Goal: Task Accomplishment & Management: Use online tool/utility

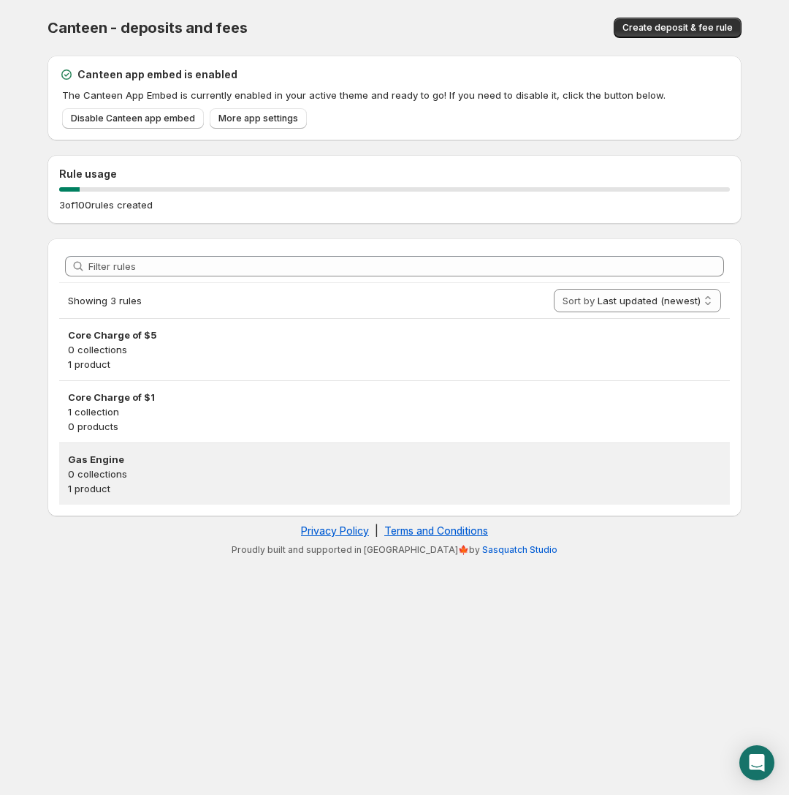
click at [140, 459] on h3 "Gas Engine" at bounding box center [394, 459] width 653 height 15
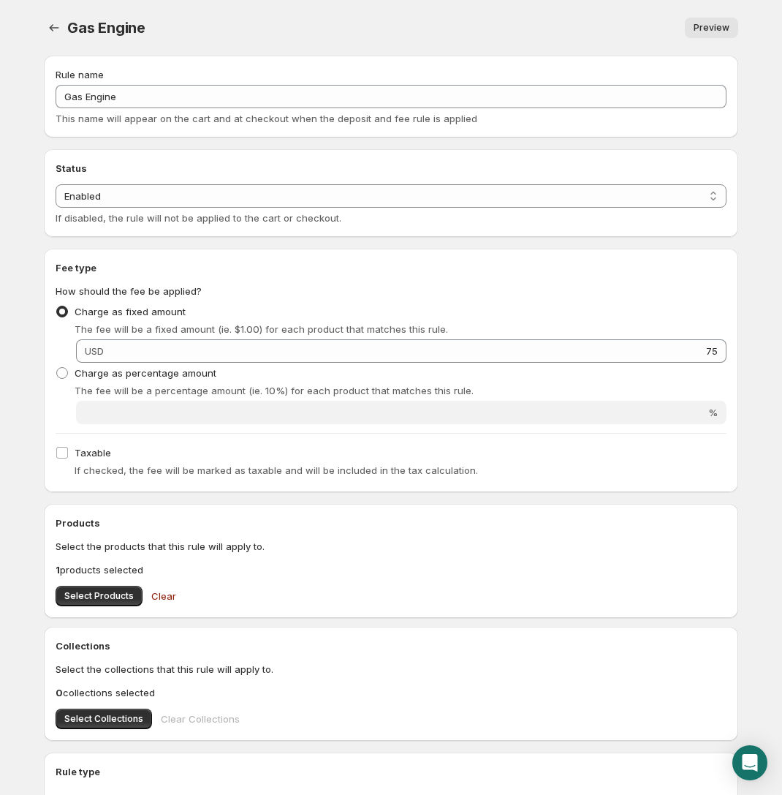
scroll to position [145, 0]
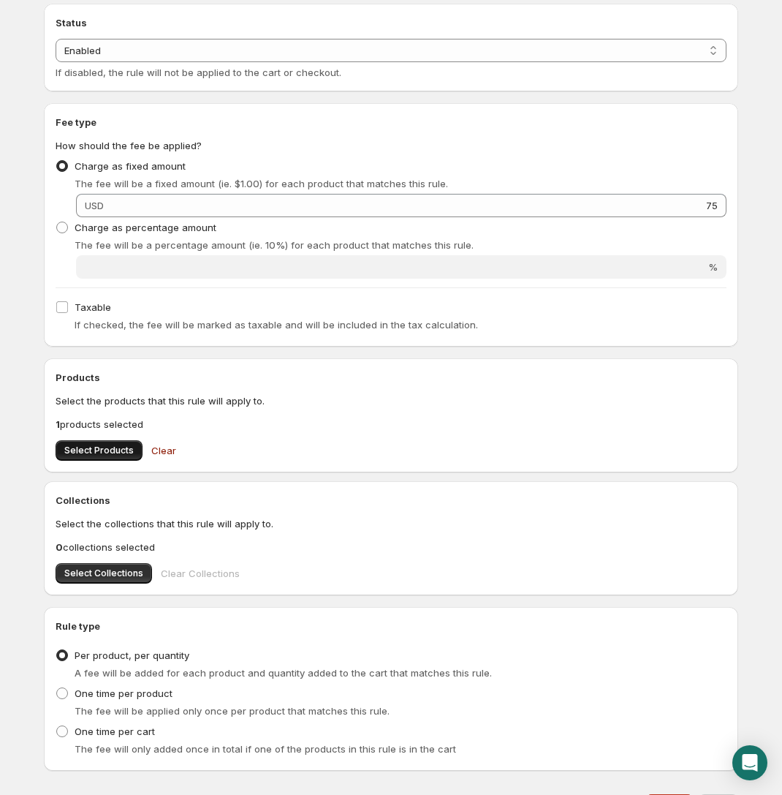
click at [112, 451] on span "Select Products" at bounding box center [98, 450] width 69 height 12
click at [118, 424] on p "1 products selected" at bounding box center [391, 424] width 671 height 15
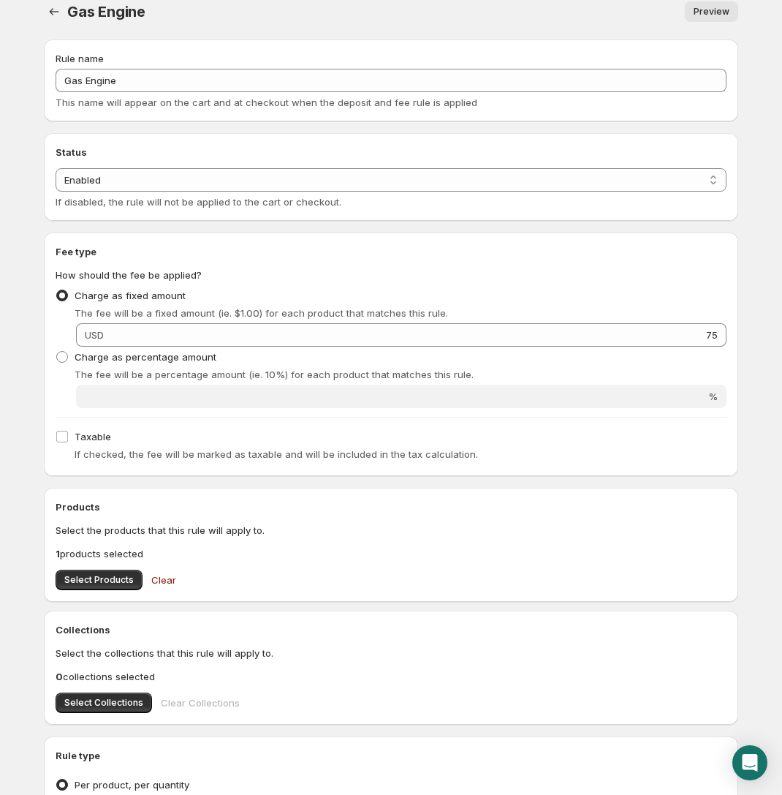
scroll to position [221, 0]
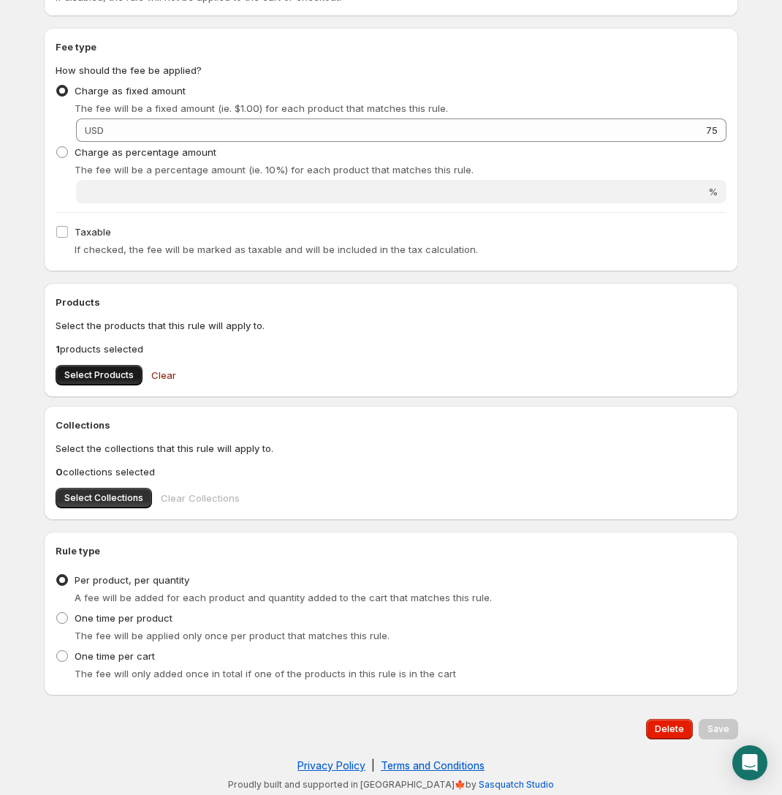
click at [107, 379] on span "Select Products" at bounding box center [98, 375] width 69 height 12
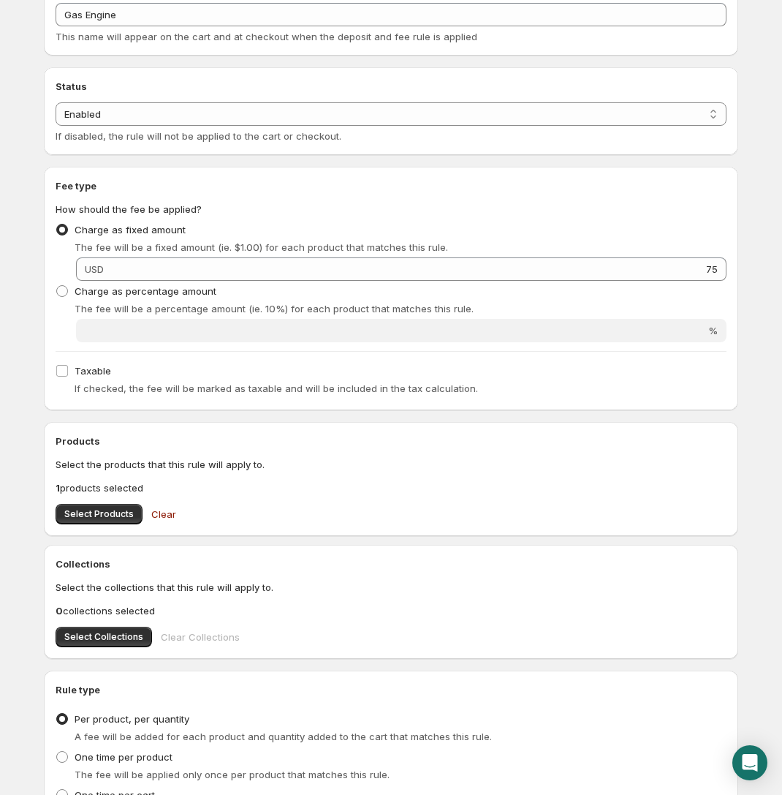
scroll to position [143, 0]
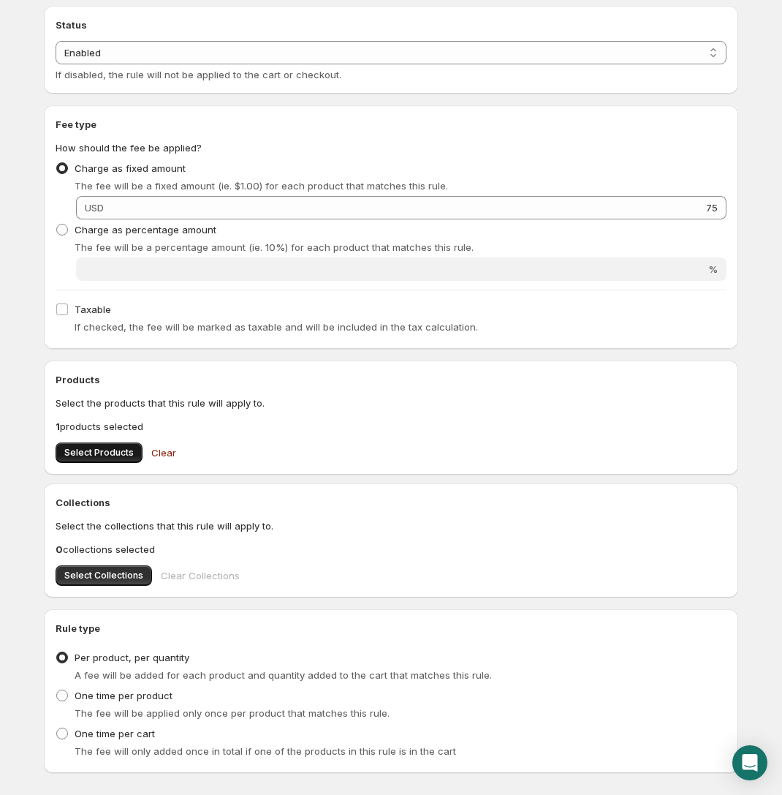
click at [115, 447] on span "Select Products" at bounding box center [98, 453] width 69 height 12
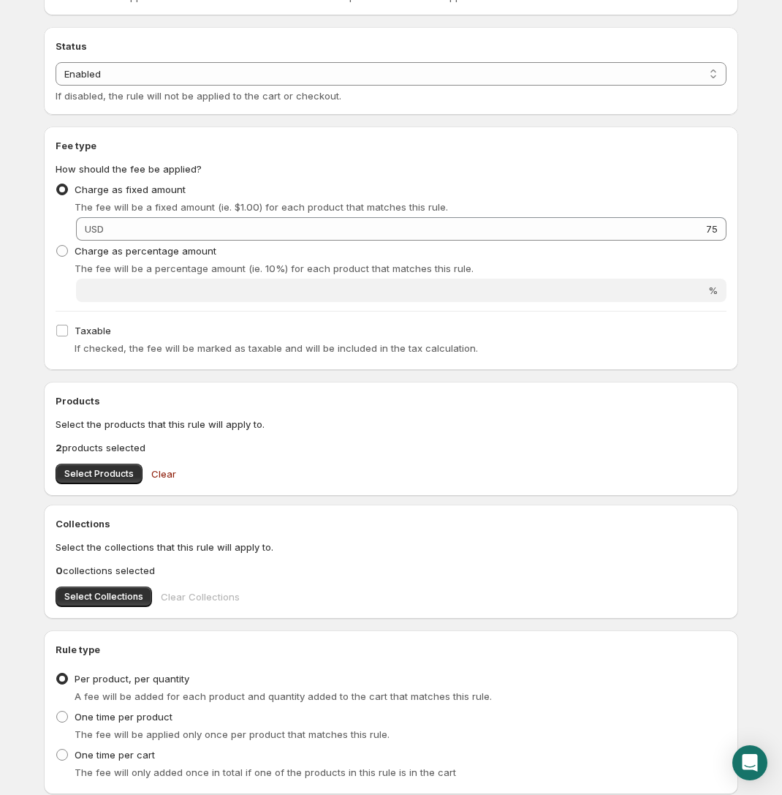
scroll to position [189, 0]
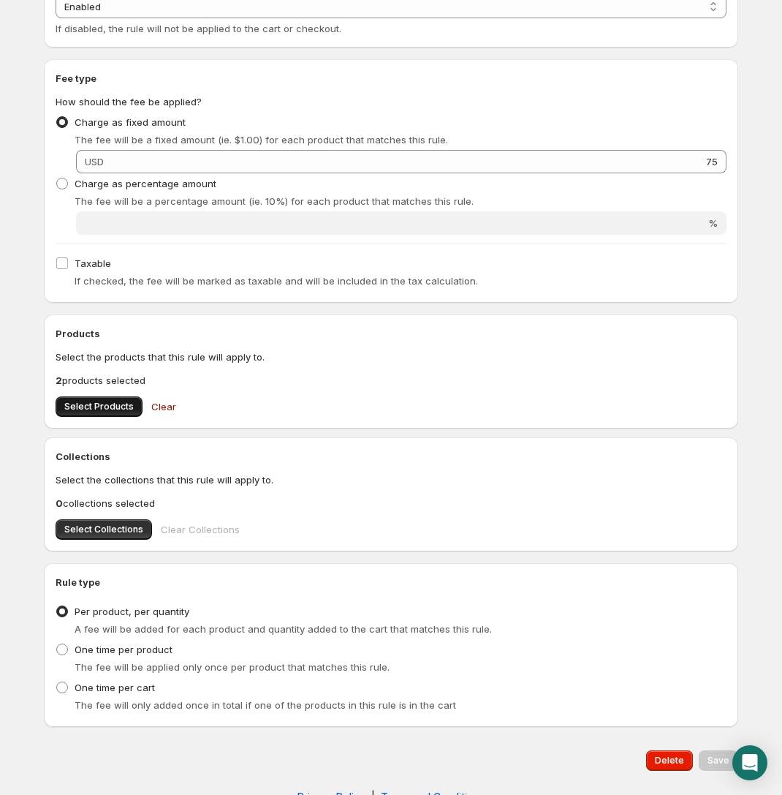
click at [99, 403] on span "Select Products" at bounding box center [98, 407] width 69 height 12
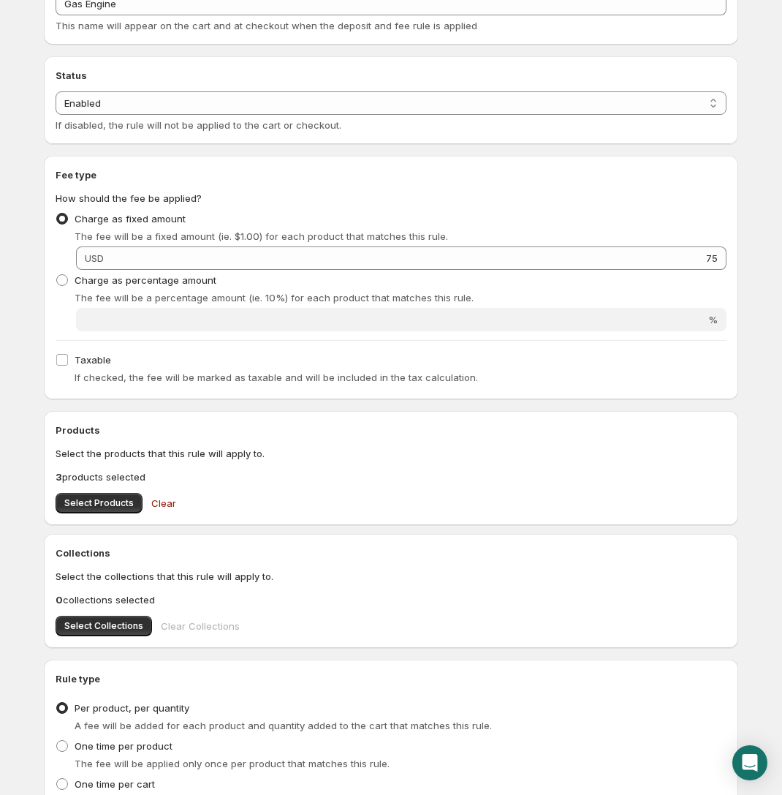
scroll to position [0, 0]
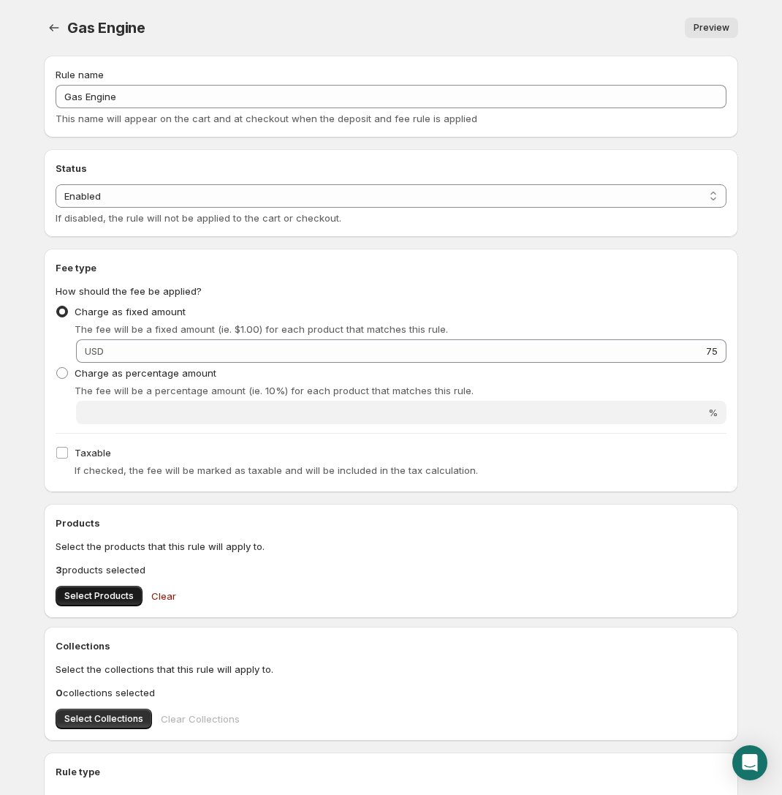
click at [101, 595] on span "Select Products" at bounding box center [98, 596] width 69 height 12
click at [48, 22] on icon "Settings" at bounding box center [54, 27] width 15 height 15
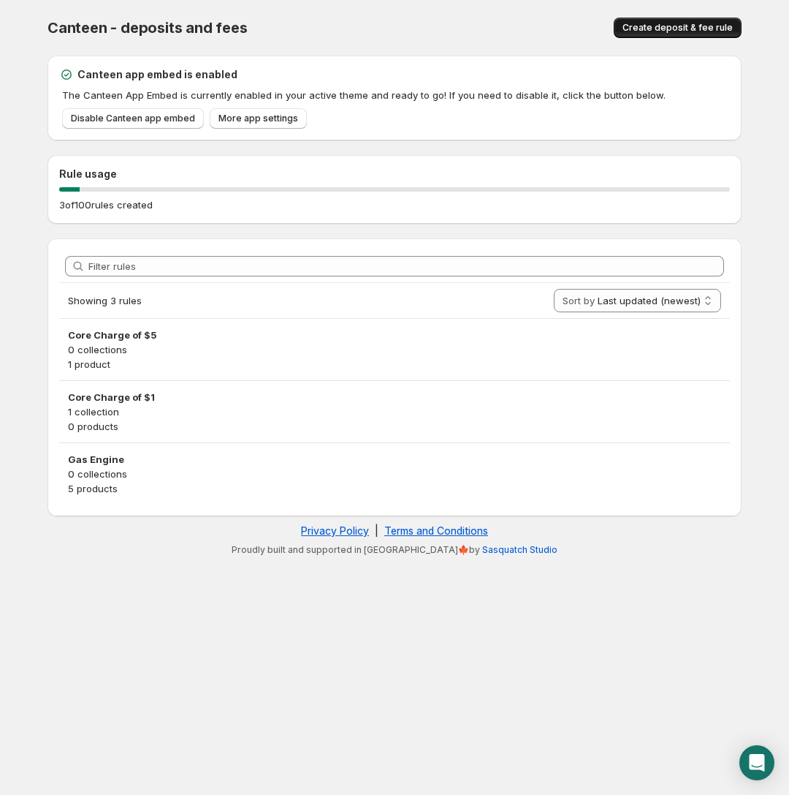
click at [664, 32] on span "Create deposit & fee rule" at bounding box center [678, 28] width 110 height 12
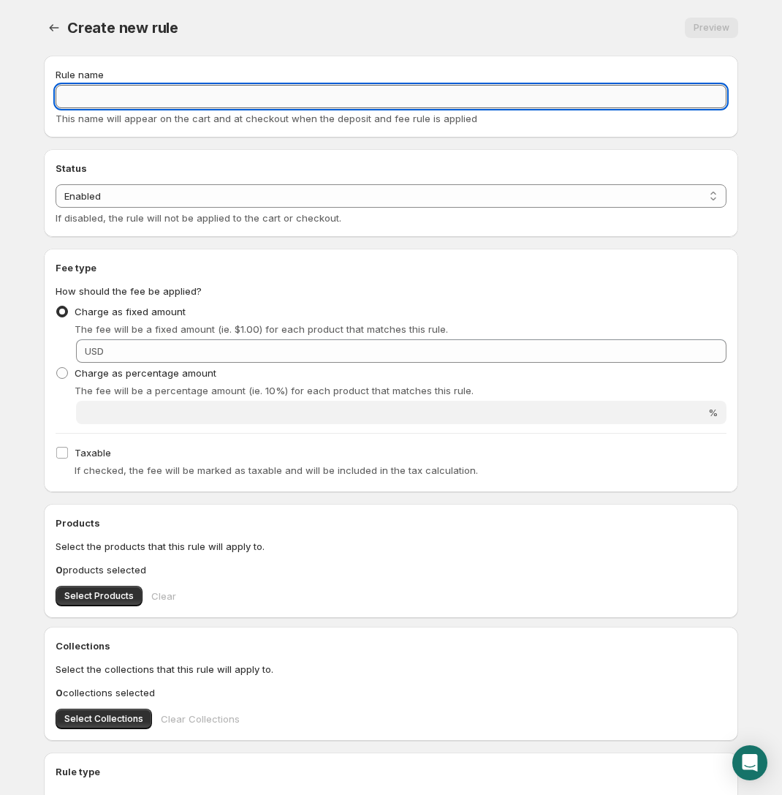
click at [266, 86] on input "Rule name" at bounding box center [391, 96] width 671 height 23
type input "Bumper Canteen CORE CHARGE"
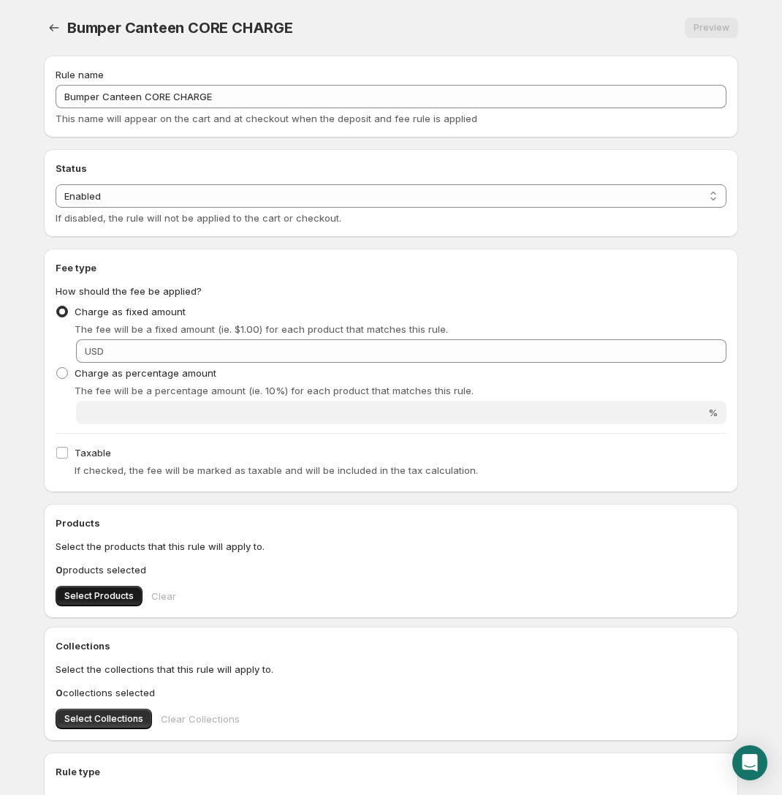
click at [113, 596] on span "Select Products" at bounding box center [98, 596] width 69 height 12
click at [653, 32] on div "Preview" at bounding box center [525, 28] width 428 height 20
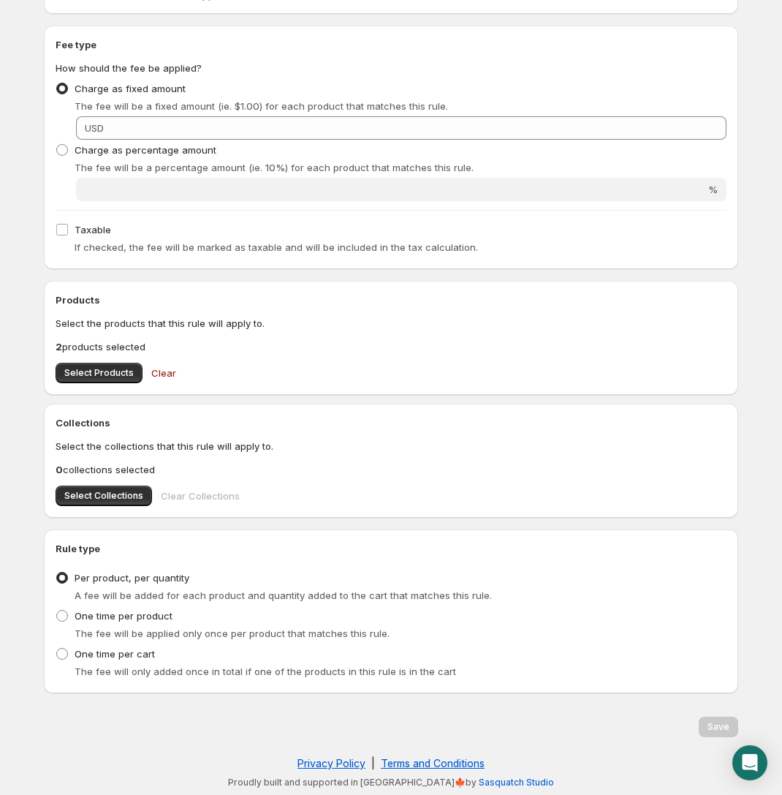
click at [713, 726] on div "Save" at bounding box center [718, 726] width 39 height 20
click at [711, 724] on div "Save" at bounding box center [718, 726] width 39 height 20
click at [633, 713] on div "Save" at bounding box center [388, 723] width 700 height 26
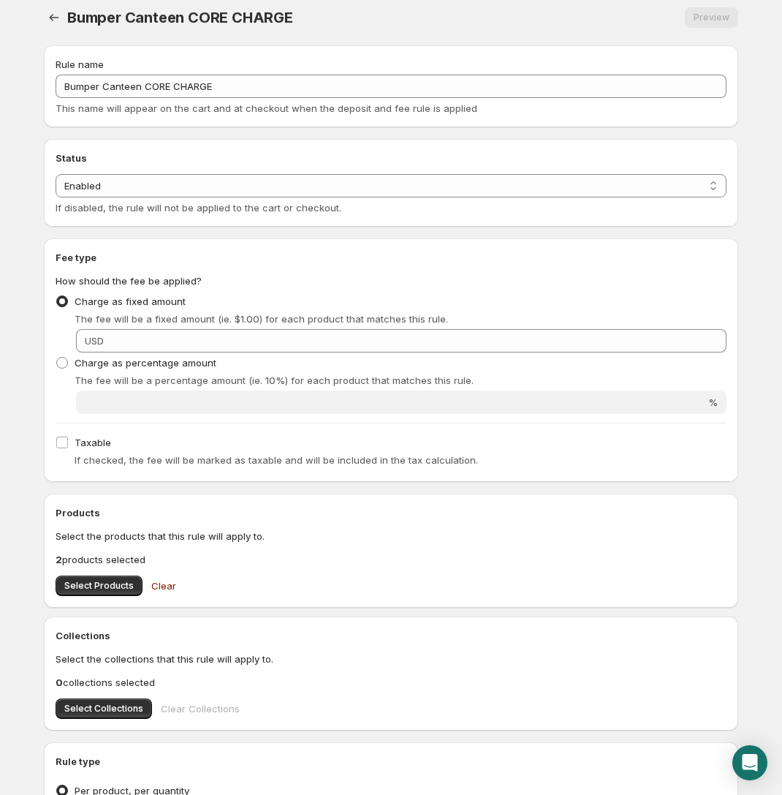
scroll to position [0, 0]
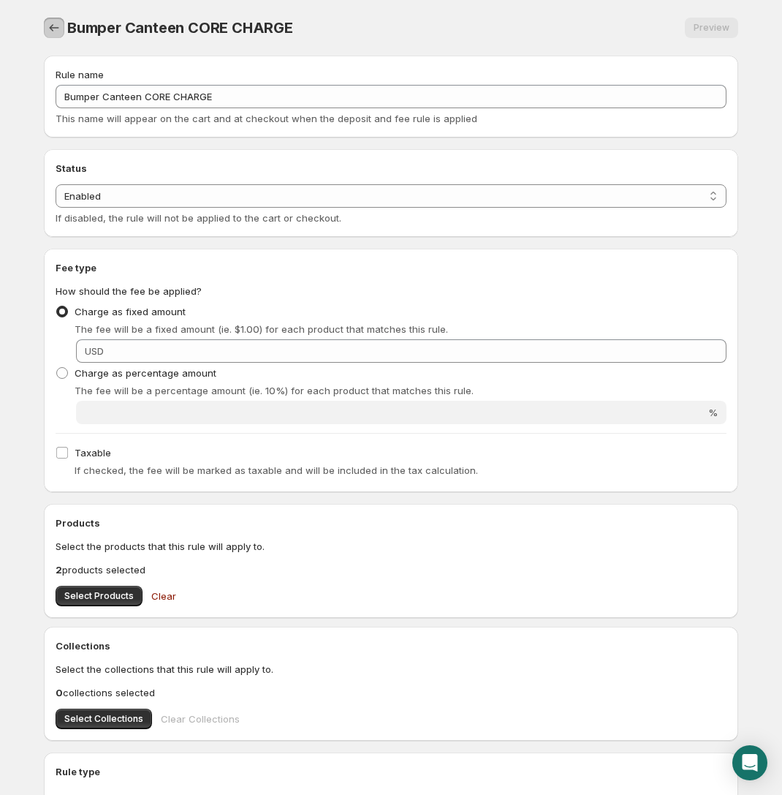
click at [50, 30] on icon "Settings" at bounding box center [54, 27] width 15 height 15
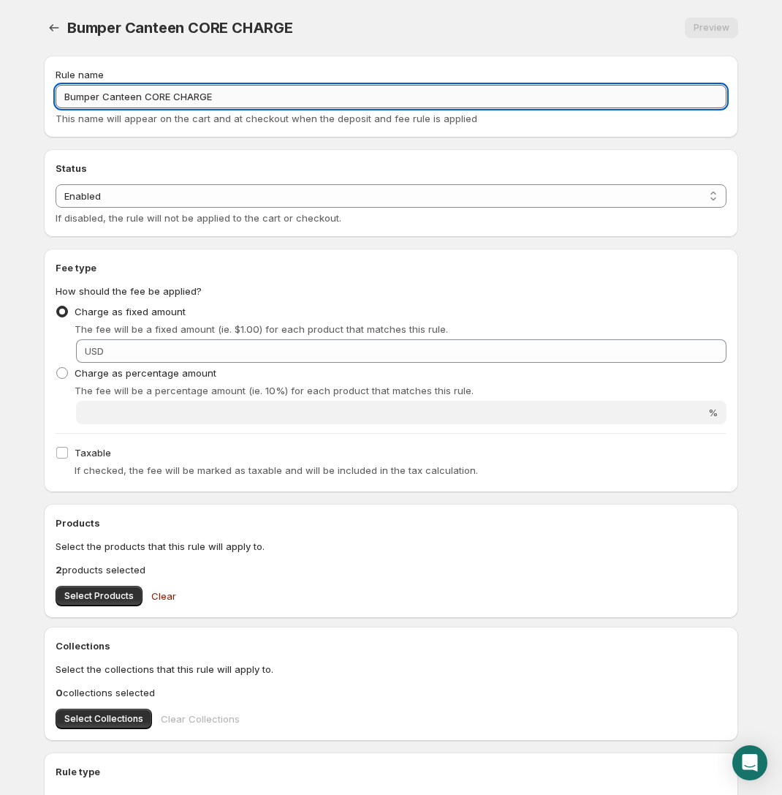
click at [291, 93] on input "Bumper Canteen CORE CHARGE" at bounding box center [391, 96] width 671 height 23
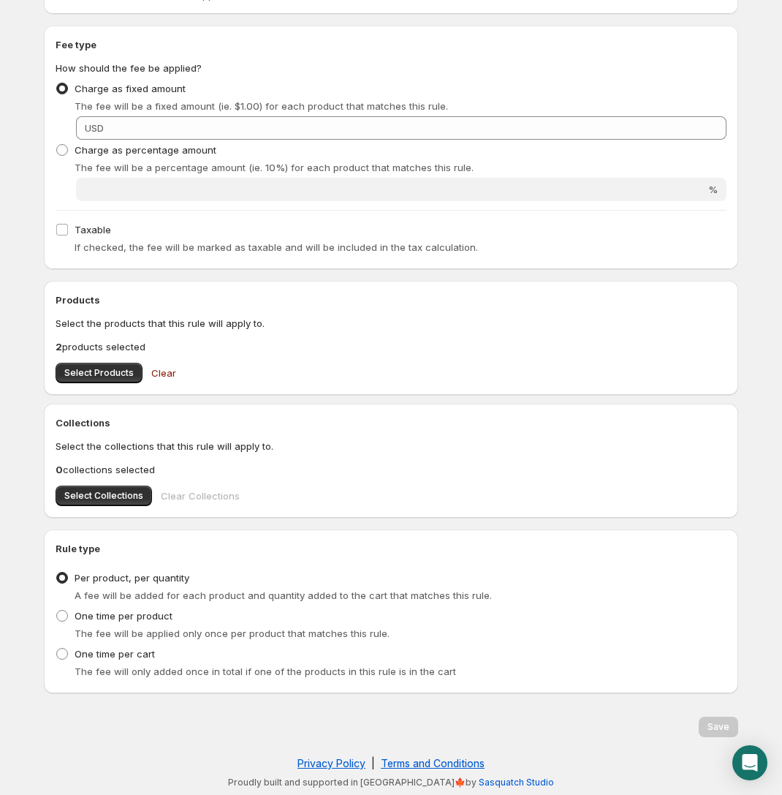
scroll to position [86, 0]
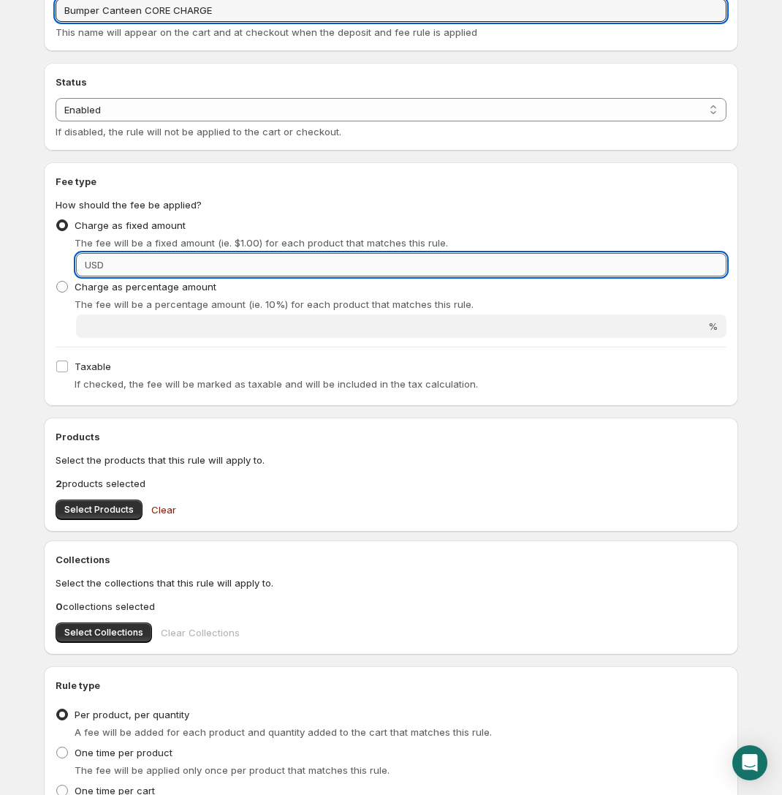
click at [129, 263] on input "Fixed amount" at bounding box center [417, 264] width 618 height 23
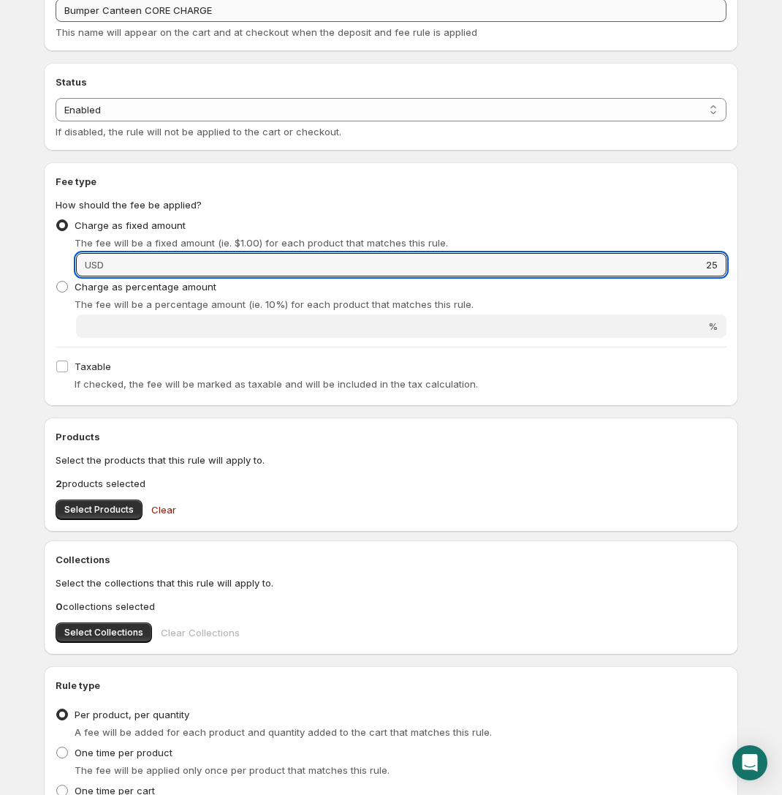
type input "25"
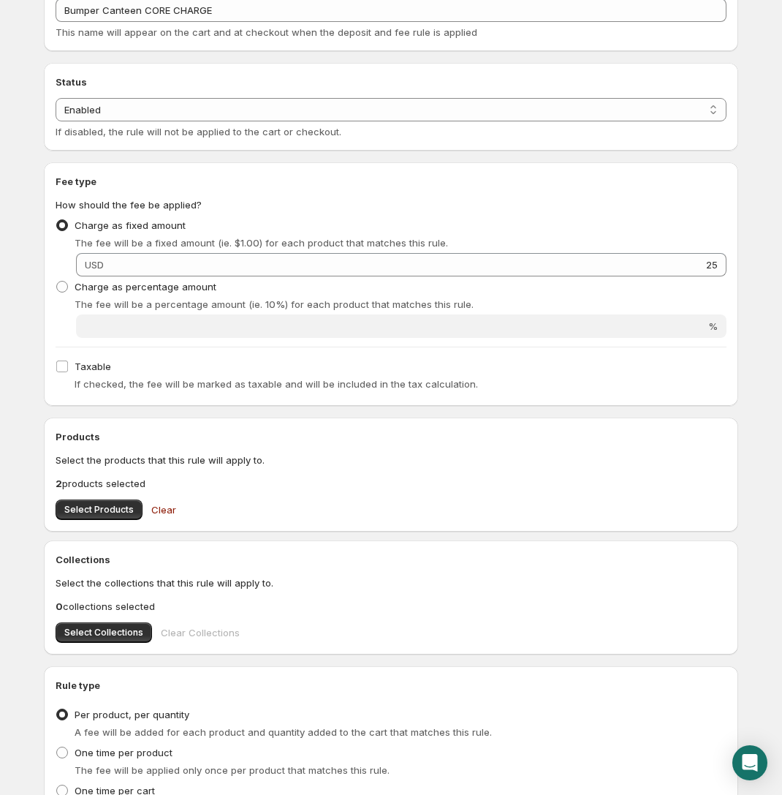
scroll to position [0, 0]
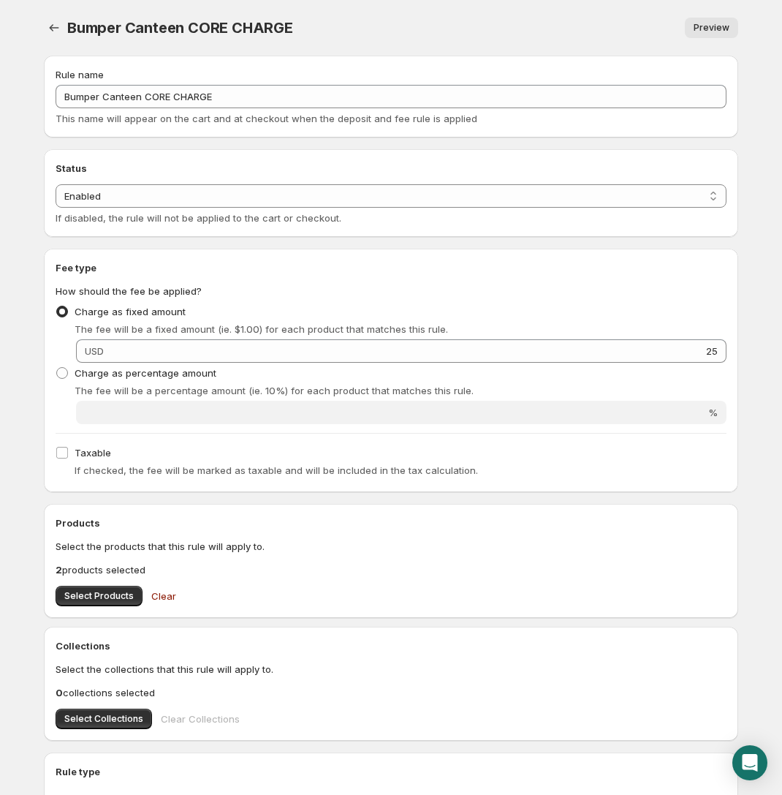
click at [708, 26] on span "Preview" at bounding box center [712, 28] width 36 height 12
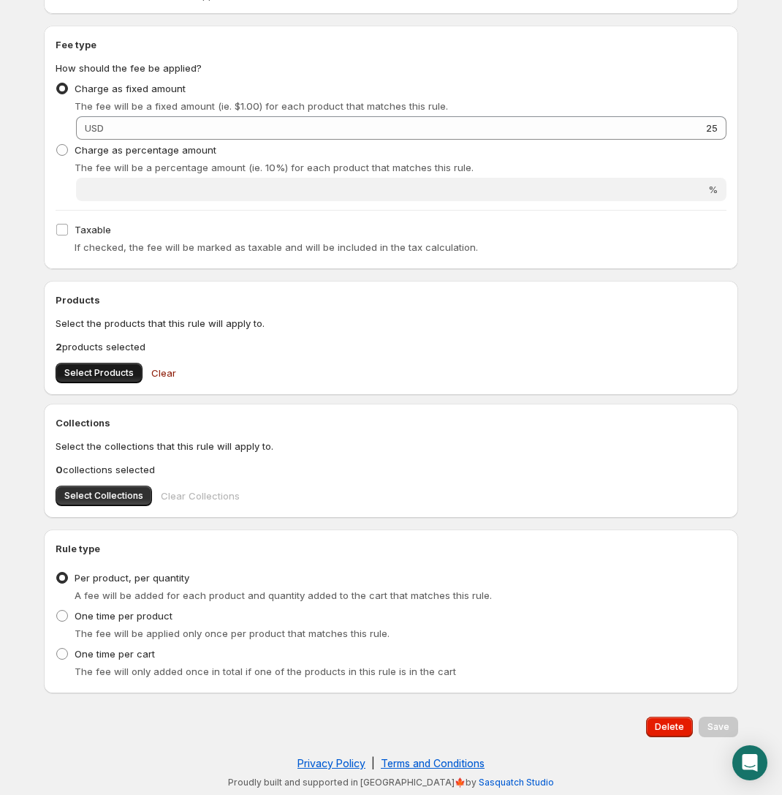
click at [114, 376] on span "Select Products" at bounding box center [98, 373] width 69 height 12
click at [127, 383] on div "Products Select the products that this rule will apply to. 2 products selected …" at bounding box center [391, 338] width 694 height 114
click at [124, 373] on span "Select Products" at bounding box center [98, 373] width 69 height 12
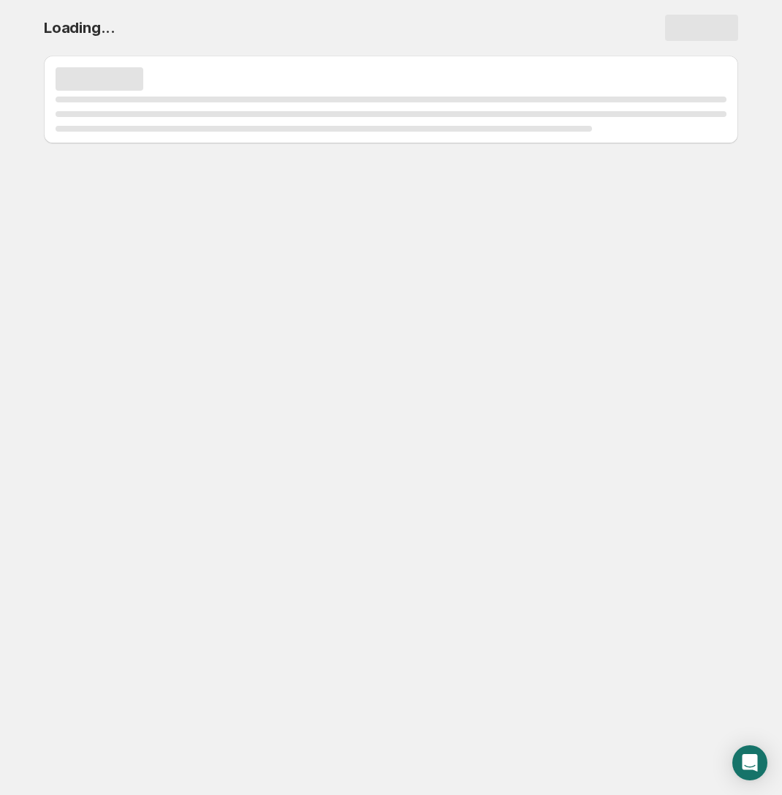
scroll to position [0, 0]
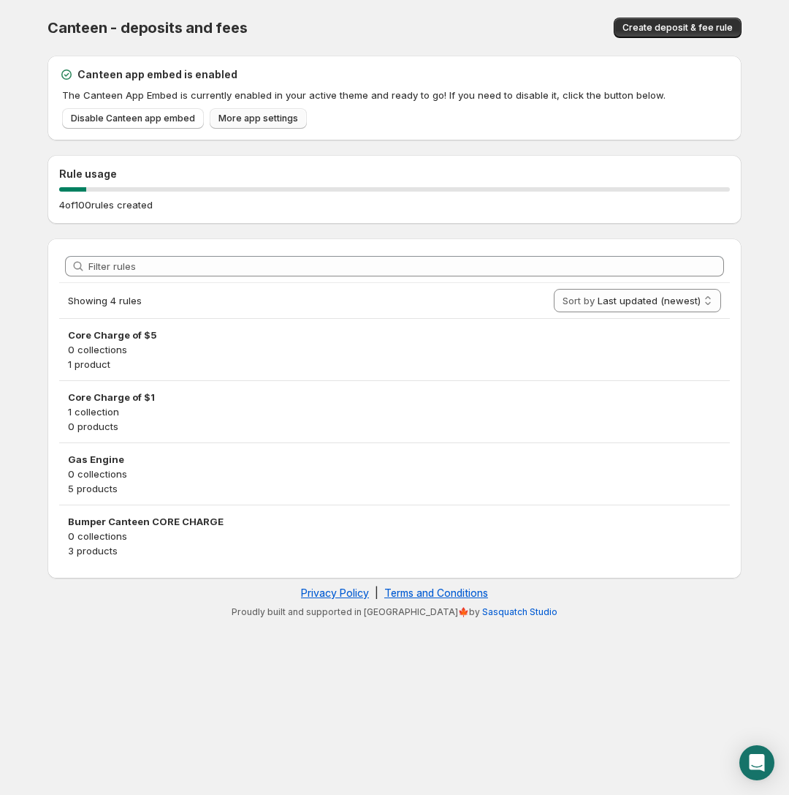
click at [254, 118] on span "More app settings" at bounding box center [259, 119] width 80 height 12
click at [487, 609] on link "Sasquatch Studio" at bounding box center [519, 611] width 75 height 11
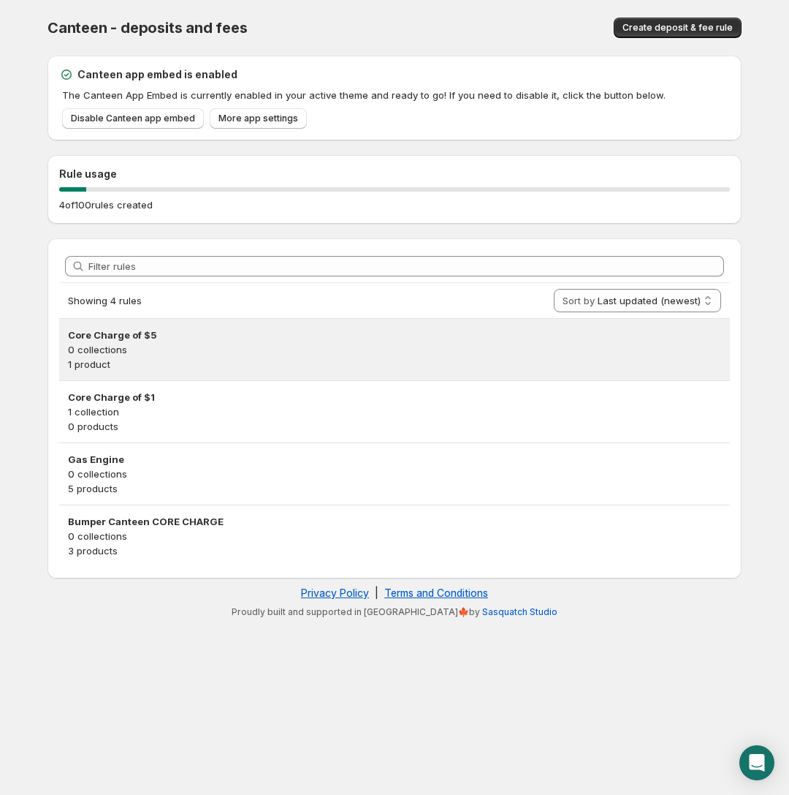
click at [115, 348] on p "0 collections" at bounding box center [394, 349] width 653 height 15
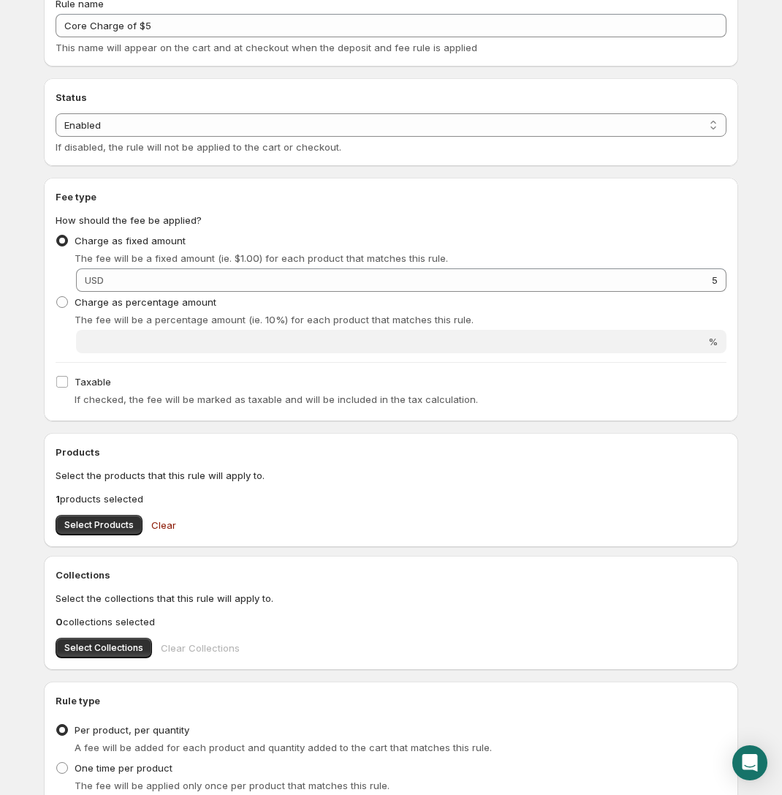
scroll to position [139, 0]
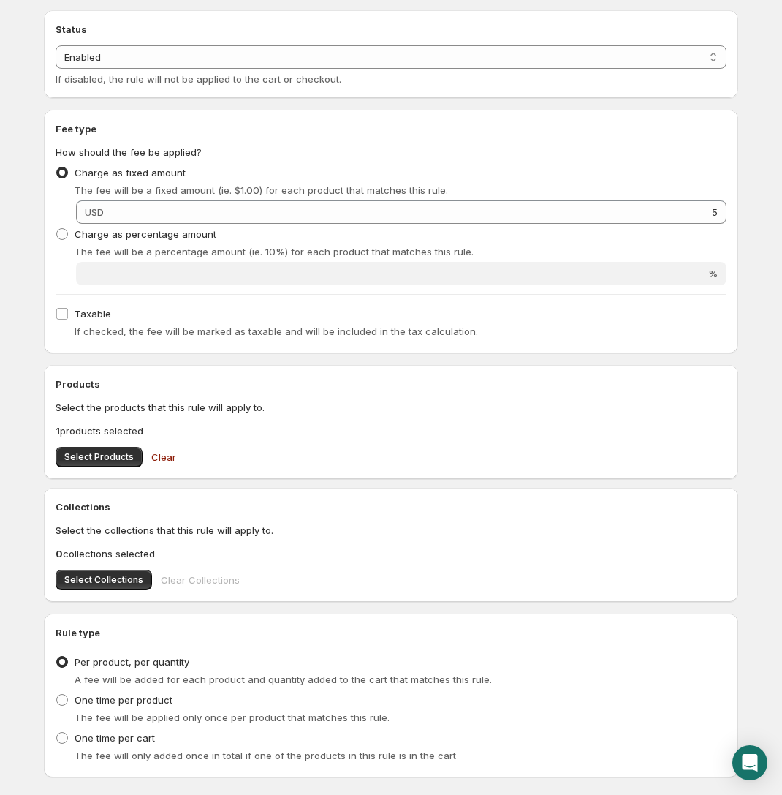
click at [107, 430] on p "1 products selected" at bounding box center [391, 430] width 671 height 15
click at [101, 451] on span "Select Products" at bounding box center [98, 457] width 69 height 12
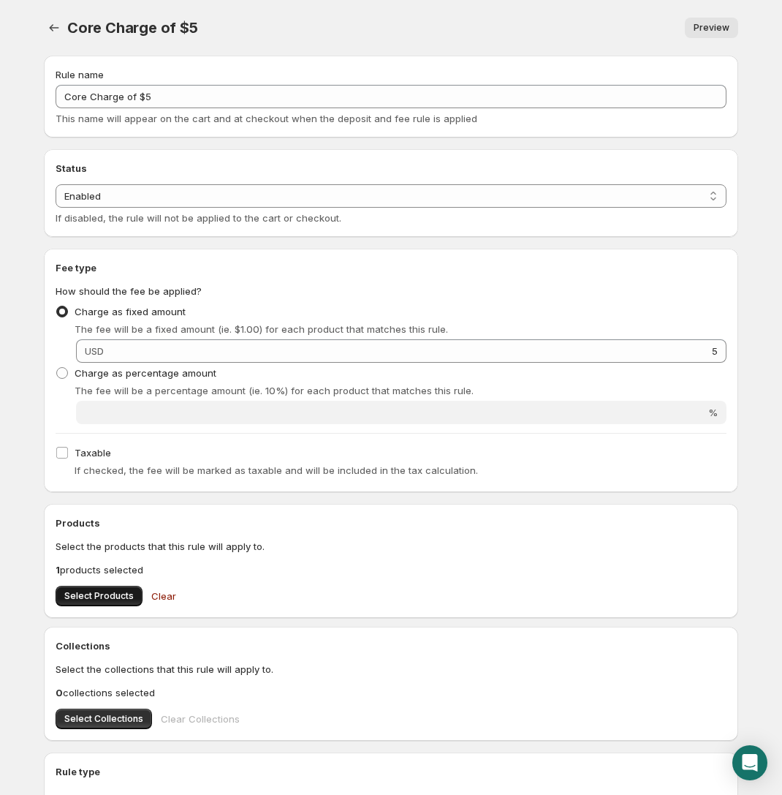
click at [96, 591] on span "Select Products" at bounding box center [98, 596] width 69 height 12
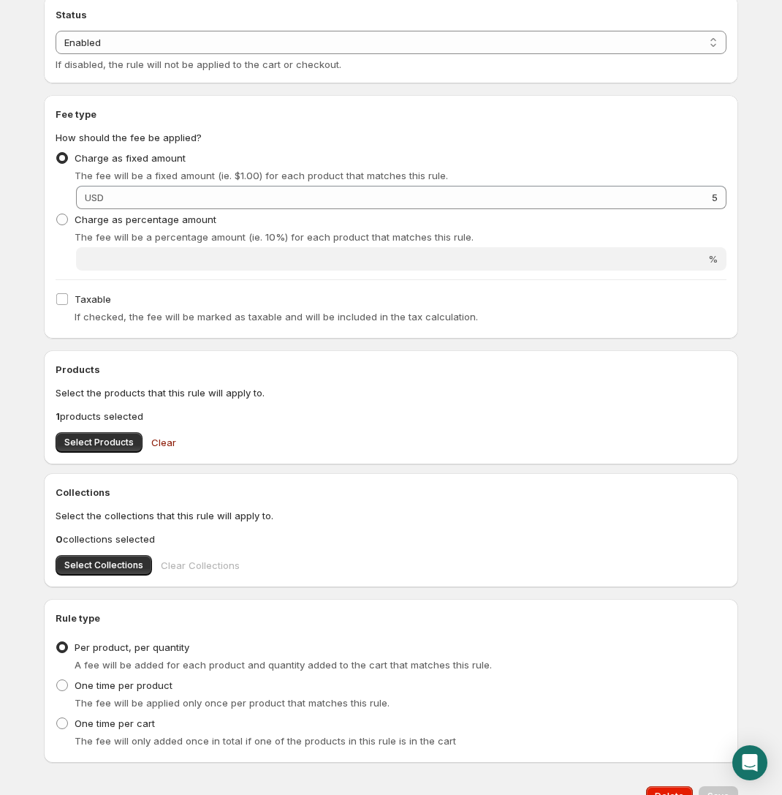
scroll to position [223, 0]
